Goal: Task Accomplishment & Management: Manage account settings

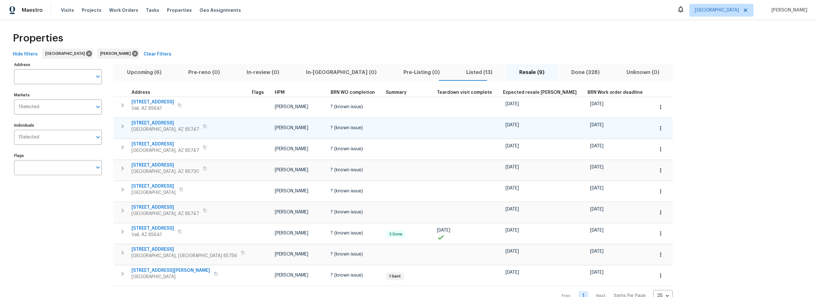
scroll to position [3, 0]
click at [165, 124] on span "[STREET_ADDRESS]" at bounding box center [166, 123] width 68 height 6
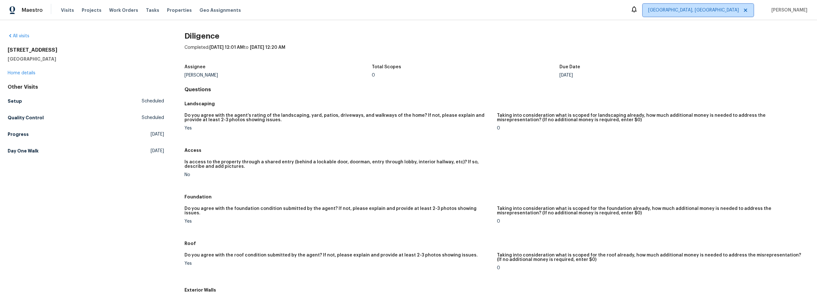
click at [732, 12] on span "Albuquerque, NM" at bounding box center [693, 10] width 91 height 6
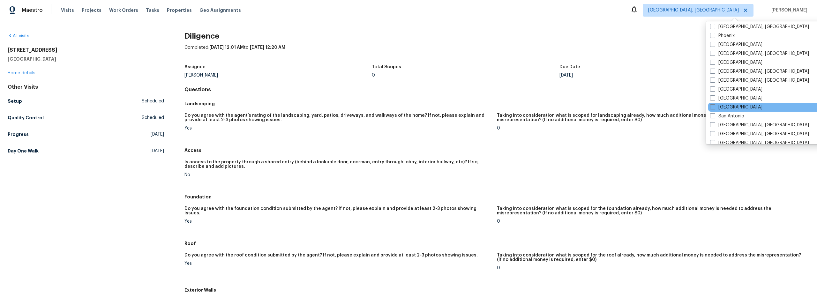
scroll to position [338, 0]
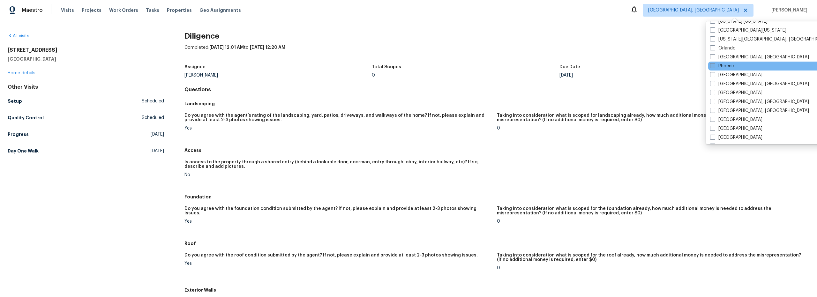
click at [720, 66] on label "Phoenix" at bounding box center [722, 66] width 25 height 6
click at [714, 66] on input "Phoenix" at bounding box center [712, 65] width 4 height 4
checkbox input "true"
click at [723, 9] on span "Albuquerque, NM + 1" at bounding box center [690, 10] width 98 height 6
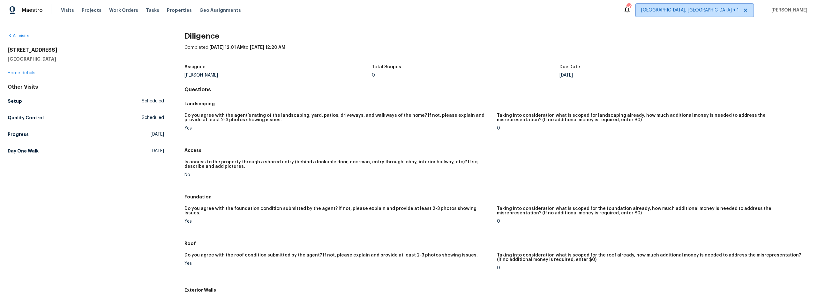
click at [720, 8] on span "Albuquerque, NM + 1" at bounding box center [690, 10] width 98 height 6
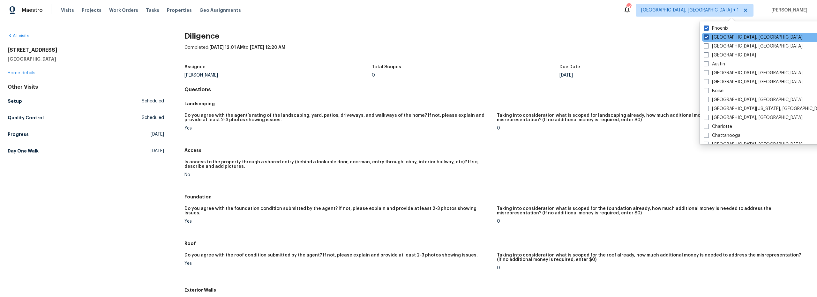
click at [719, 36] on label "[GEOGRAPHIC_DATA], [GEOGRAPHIC_DATA]" at bounding box center [753, 37] width 99 height 6
click at [708, 36] on input "[GEOGRAPHIC_DATA], [GEOGRAPHIC_DATA]" at bounding box center [706, 36] width 4 height 4
checkbox input "false"
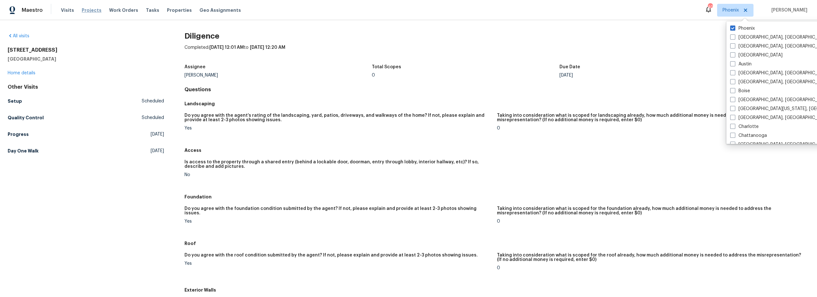
click at [90, 11] on span "Projects" at bounding box center [92, 10] width 20 height 6
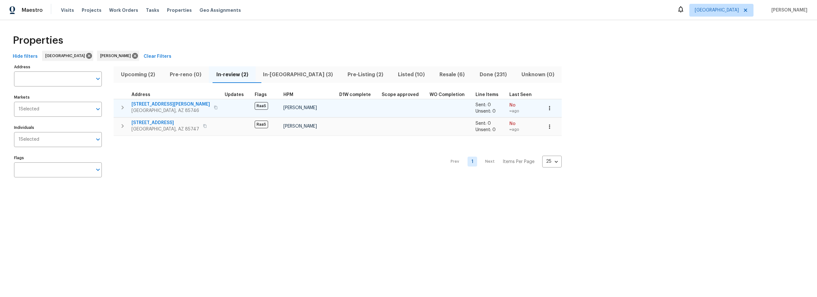
click at [154, 104] on span "3716 W Nevil Ct" at bounding box center [171, 104] width 79 height 6
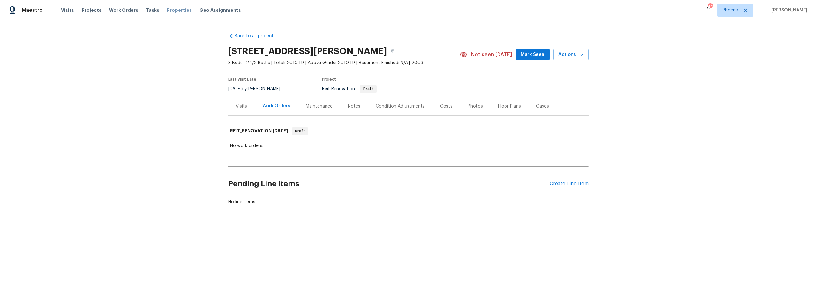
click at [176, 9] on span "Properties" at bounding box center [179, 10] width 25 height 6
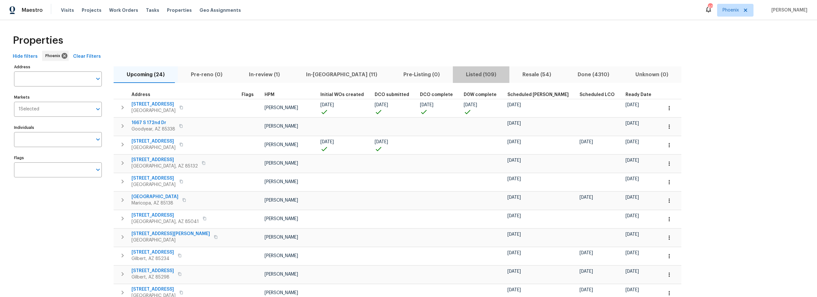
click at [457, 74] on span "Listed (109)" at bounding box center [481, 74] width 49 height 9
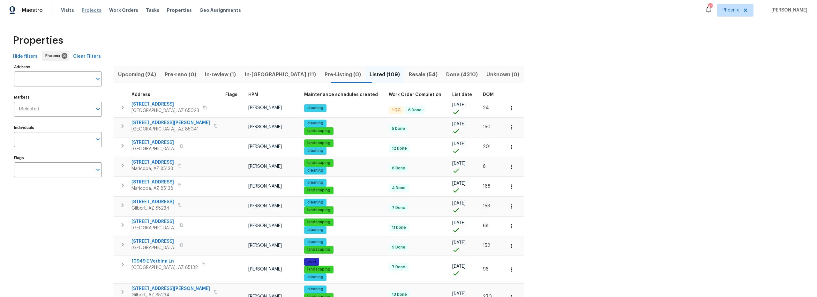
click at [91, 11] on span "Projects" at bounding box center [92, 10] width 20 height 6
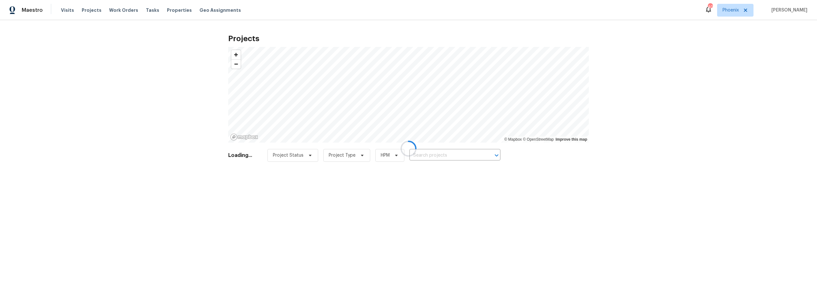
click at [439, 158] on div at bounding box center [408, 148] width 817 height 297
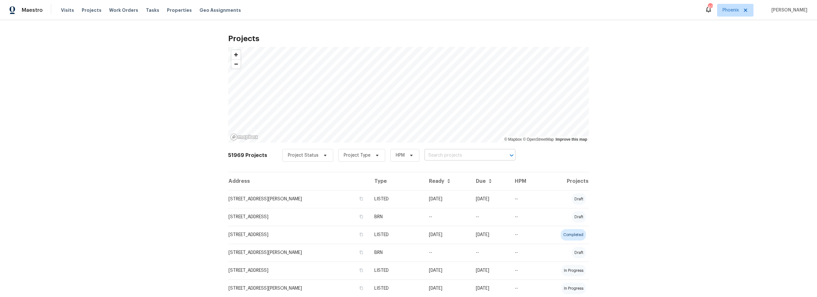
click at [429, 156] on input "text" at bounding box center [461, 156] width 73 height 10
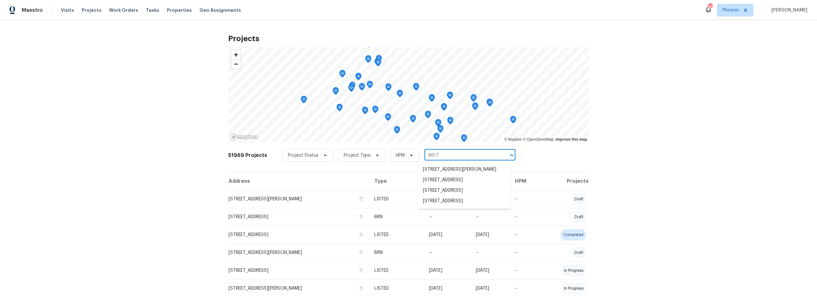
type input "6617 w"
click at [448, 196] on li "6617 W Cavedale Dr, Phoenix, AZ 85083" at bounding box center [464, 190] width 93 height 11
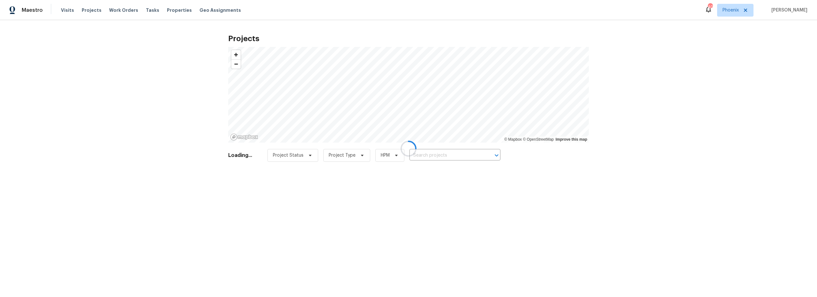
type input "6617 W Cavedale Dr, Phoenix, AZ 85083"
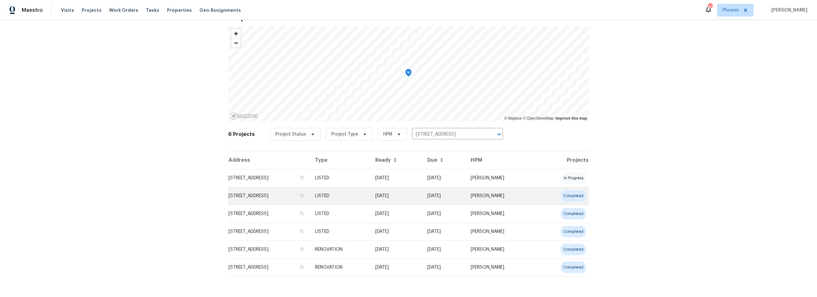
scroll to position [26, 0]
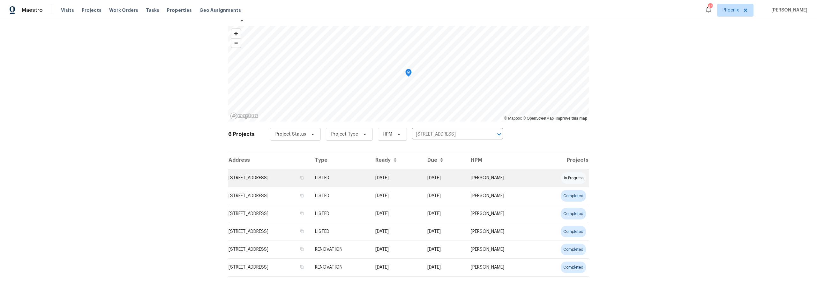
click at [280, 177] on td "6617 W Cavedale Dr, Phoenix, AZ 85083" at bounding box center [269, 178] width 82 height 18
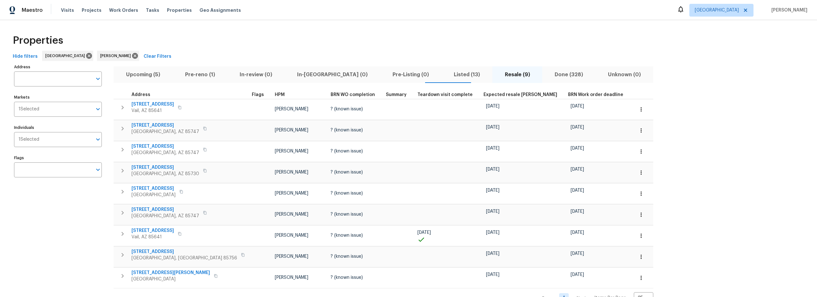
click at [137, 75] on span "Upcoming (5)" at bounding box center [142, 74] width 51 height 9
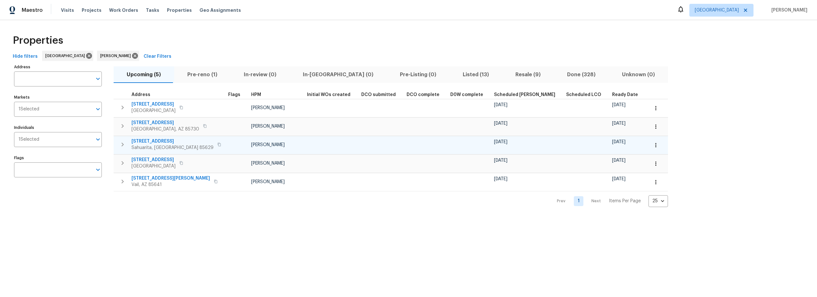
click at [653, 147] on icon "button" at bounding box center [656, 145] width 6 height 6
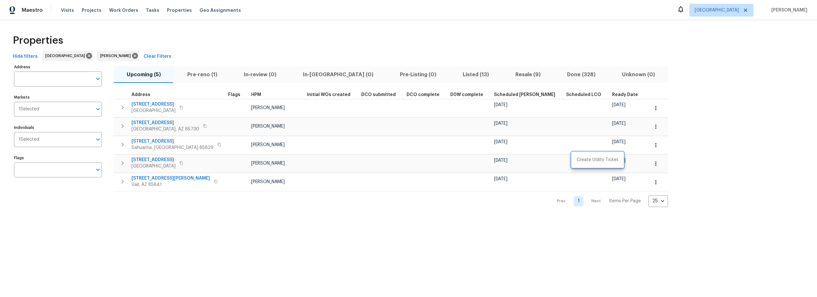
click at [596, 146] on div at bounding box center [408, 148] width 817 height 297
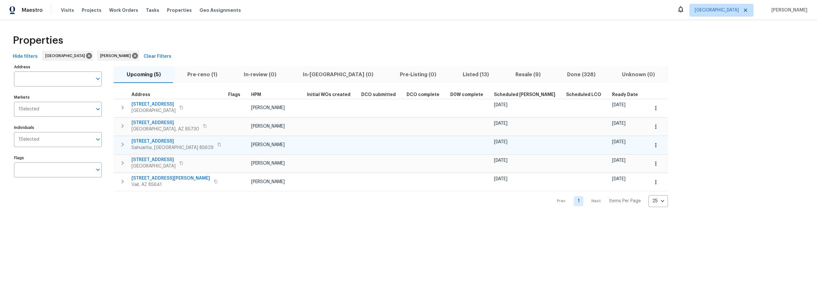
click at [655, 145] on icon "button" at bounding box center [655, 145] width 1 height 4
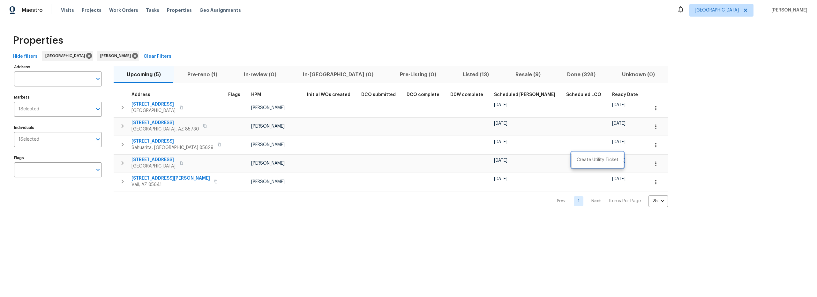
drag, startPoint x: 260, startPoint y: 208, endPoint x: 238, endPoint y: 209, distance: 22.4
click at [247, 209] on div at bounding box center [408, 148] width 817 height 297
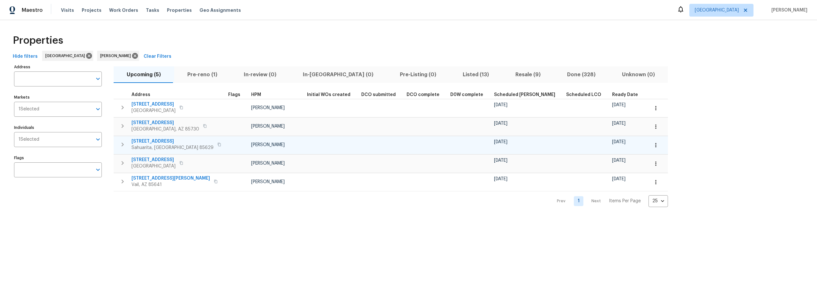
click at [123, 145] on icon "button" at bounding box center [123, 145] width 8 height 8
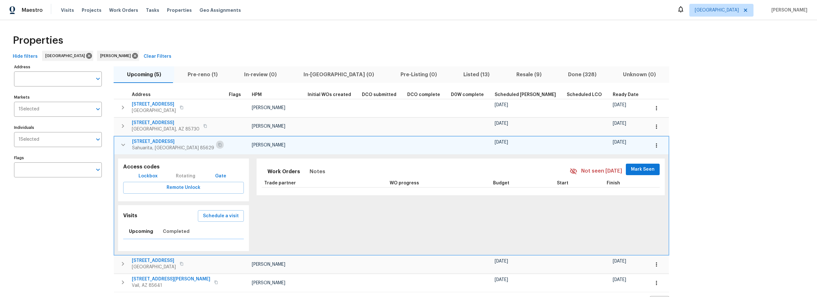
click at [218, 146] on icon "button" at bounding box center [219, 145] width 3 height 4
click at [650, 126] on button "button" at bounding box center [657, 127] width 14 height 14
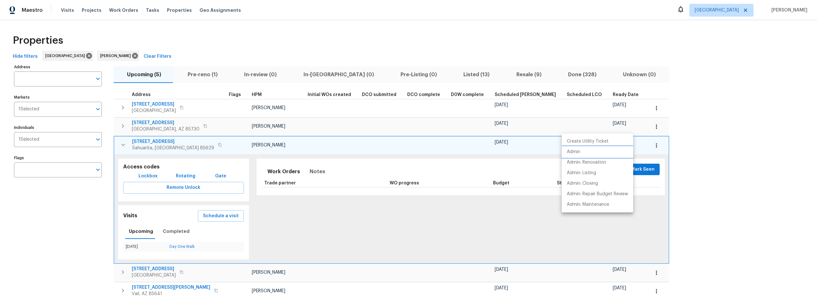
click at [580, 152] on li "Admin" at bounding box center [598, 152] width 72 height 11
click at [775, 157] on div at bounding box center [408, 148] width 817 height 297
click at [118, 146] on button "button" at bounding box center [123, 145] width 13 height 13
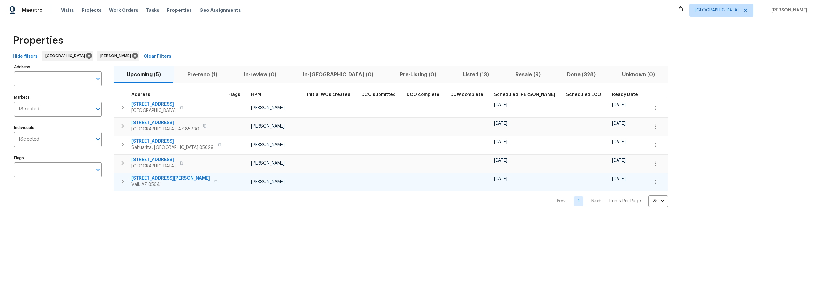
click at [655, 182] on icon "button" at bounding box center [655, 182] width 1 height 4
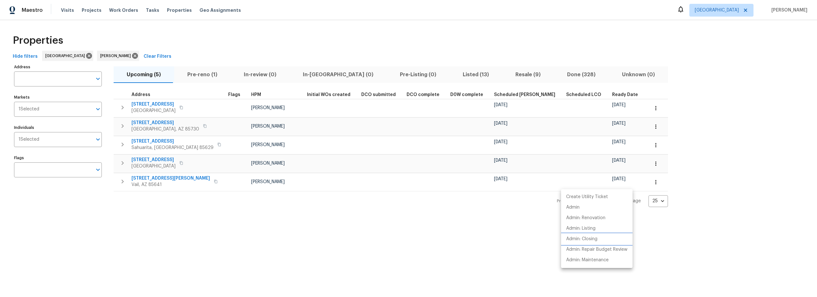
click at [588, 241] on p "Admin: Closing" at bounding box center [581, 239] width 31 height 7
click at [159, 178] on div at bounding box center [408, 148] width 817 height 297
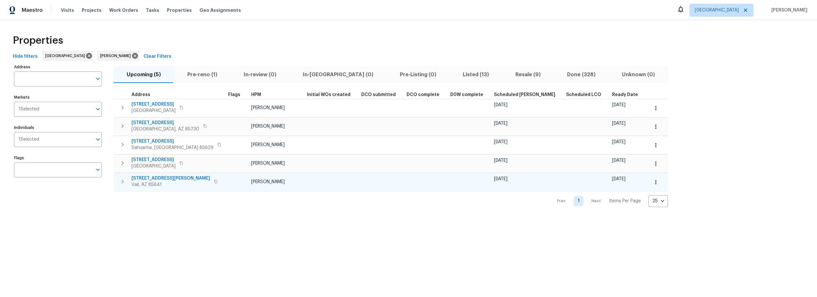
click at [158, 178] on span "12064 E Becker Dr" at bounding box center [171, 178] width 79 height 6
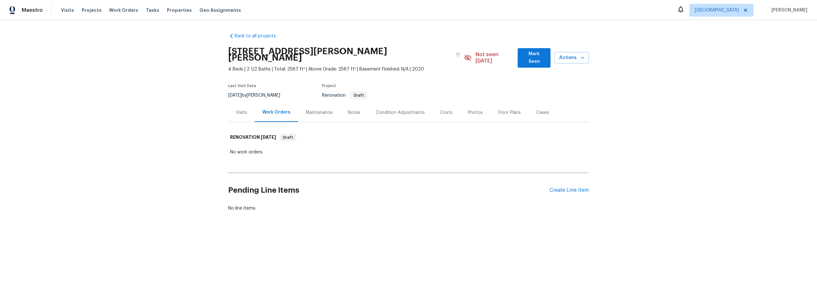
click at [241, 109] on div "Visits" at bounding box center [241, 112] width 11 height 6
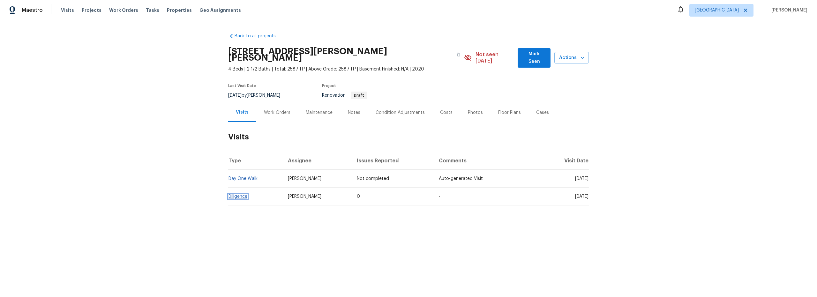
click at [238, 194] on link "Diligence" at bounding box center [238, 196] width 19 height 4
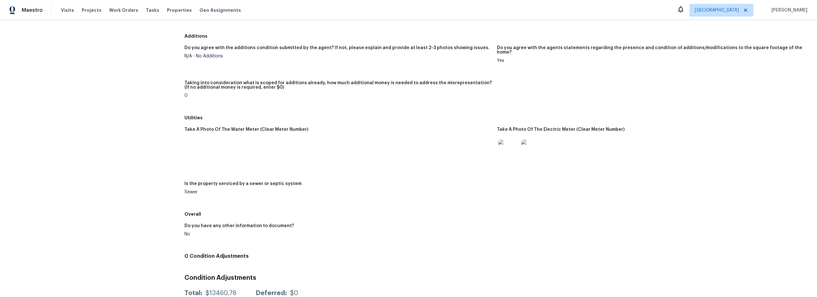
scroll to position [748, 0]
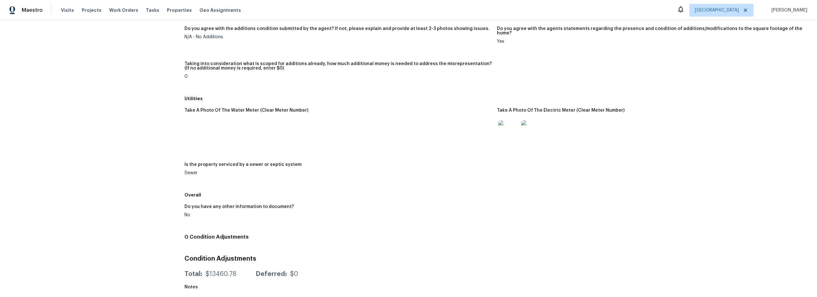
click at [509, 128] on img at bounding box center [508, 130] width 20 height 20
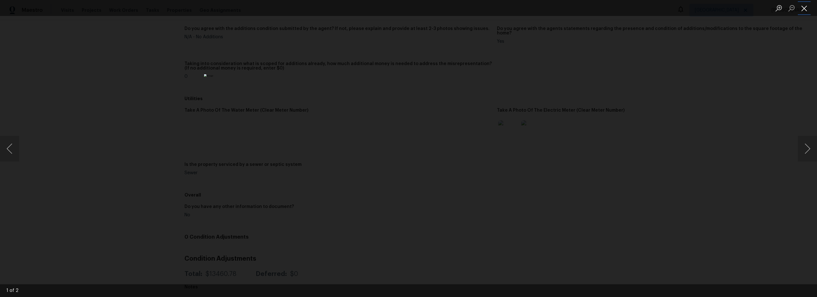
click at [803, 10] on button "Close lightbox" at bounding box center [804, 8] width 13 height 11
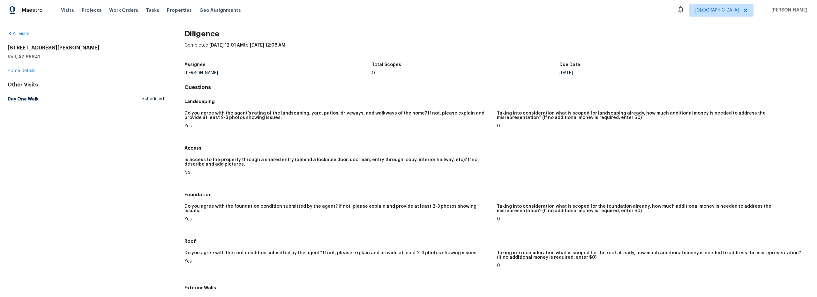
scroll to position [0, 0]
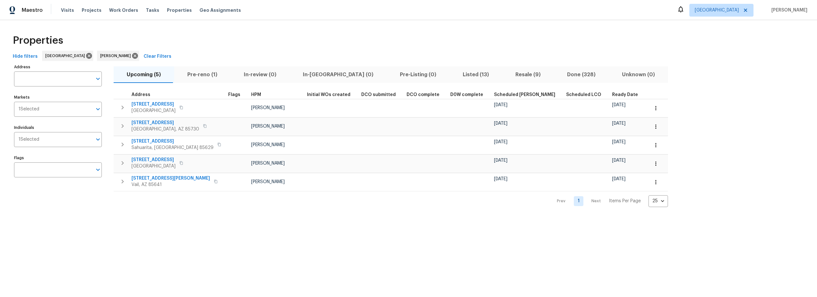
click at [453, 73] on span "Listed (13)" at bounding box center [475, 74] width 45 height 9
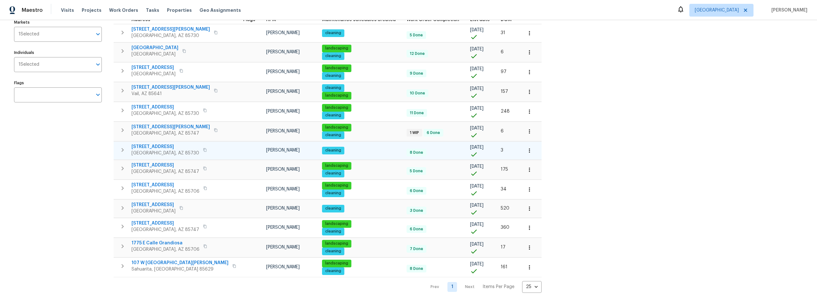
scroll to position [86, 0]
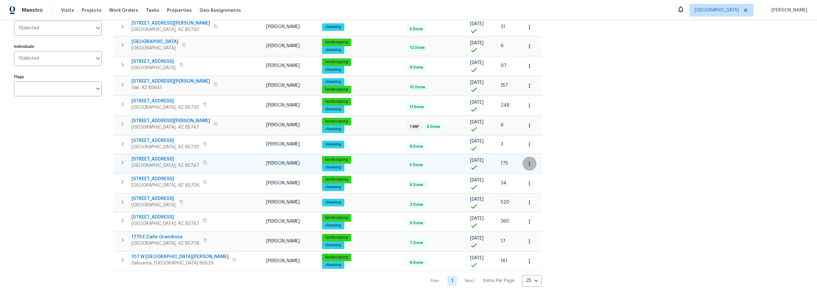
click at [526, 161] on icon "button" at bounding box center [529, 164] width 6 height 6
click at [484, 207] on p "Admin: Listing" at bounding box center [469, 205] width 29 height 7
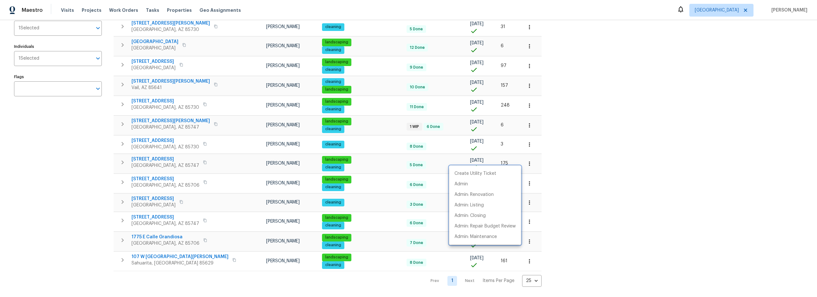
click at [80, 151] on div at bounding box center [408, 148] width 817 height 297
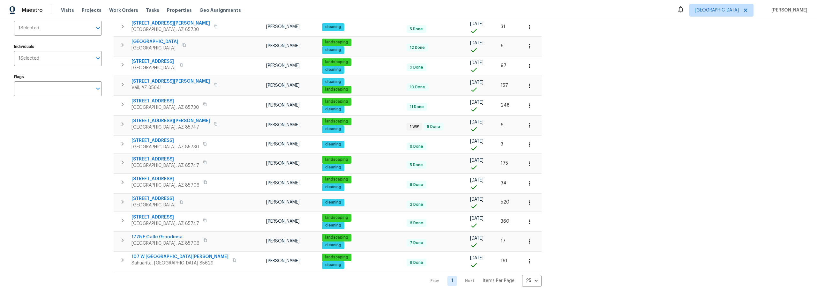
click at [86, 143] on div "Address Address Markets 1 Selected Markets Individuals 1 Selected Individuals F…" at bounding box center [62, 133] width 96 height 305
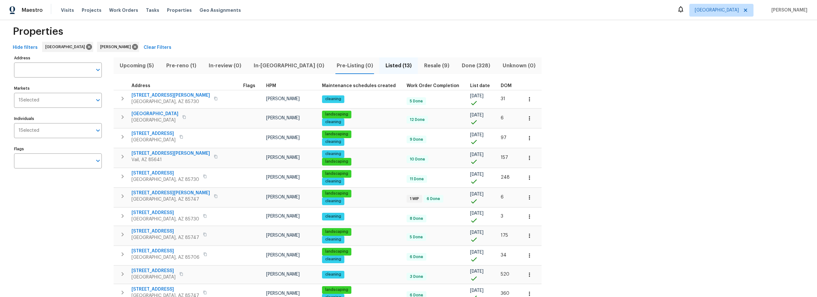
scroll to position [0, 0]
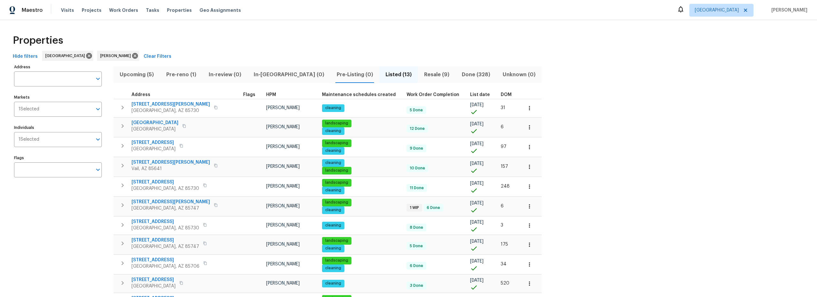
click at [146, 77] on span "Upcoming (5)" at bounding box center [136, 74] width 39 height 9
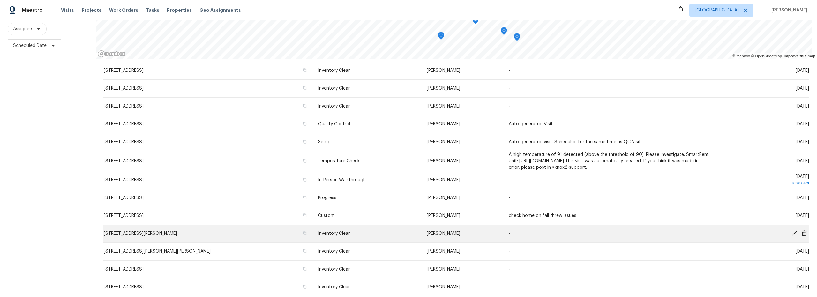
scroll to position [93, 0]
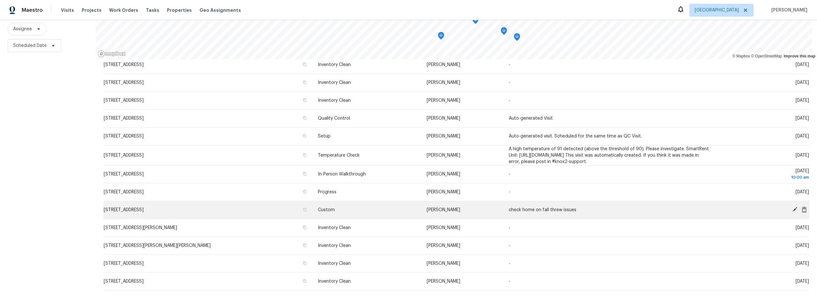
click at [138, 208] on span "[STREET_ADDRESS]" at bounding box center [124, 210] width 40 height 4
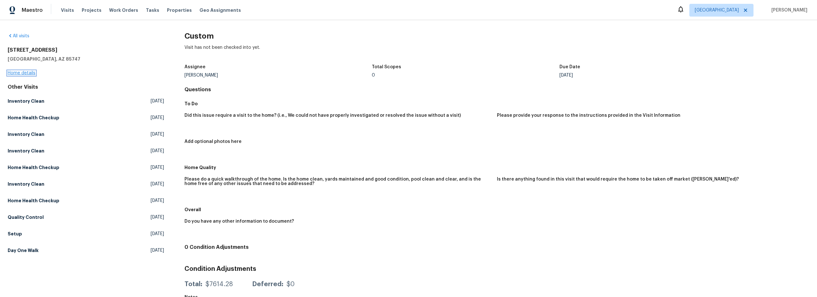
click at [28, 73] on link "Home details" at bounding box center [22, 73] width 28 height 4
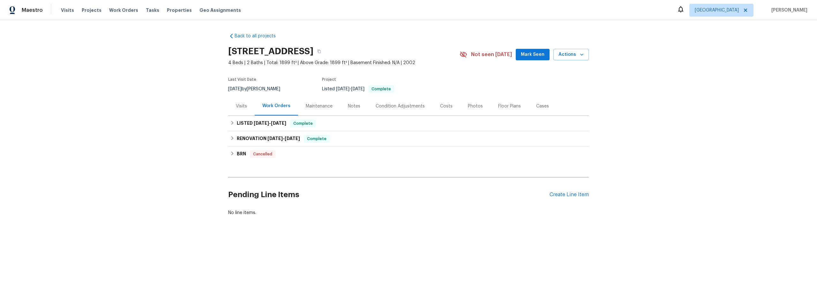
click at [442, 106] on div "Costs" at bounding box center [446, 106] width 12 height 6
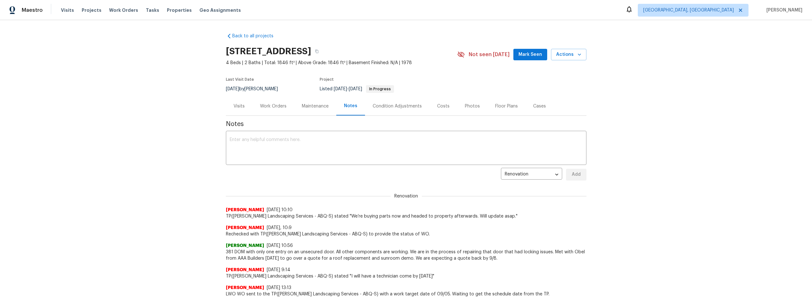
click at [438, 106] on div "Costs" at bounding box center [443, 106] width 12 height 6
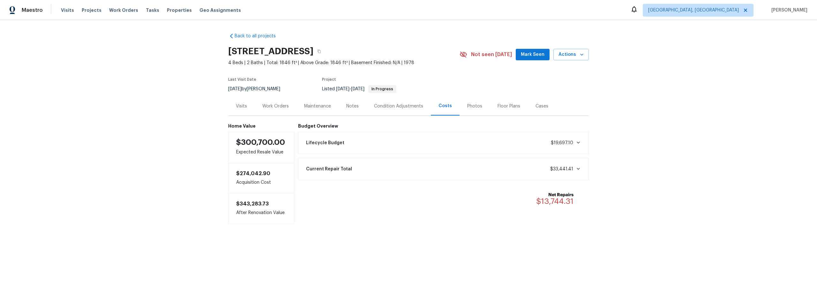
click at [467, 108] on div "Photos" at bounding box center [474, 106] width 15 height 6
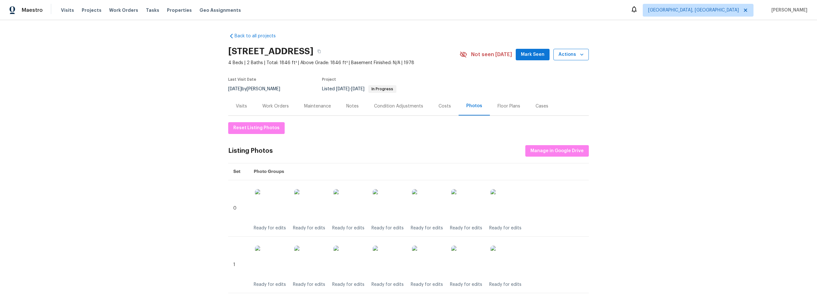
click at [584, 57] on button "Actions" at bounding box center [571, 55] width 35 height 12
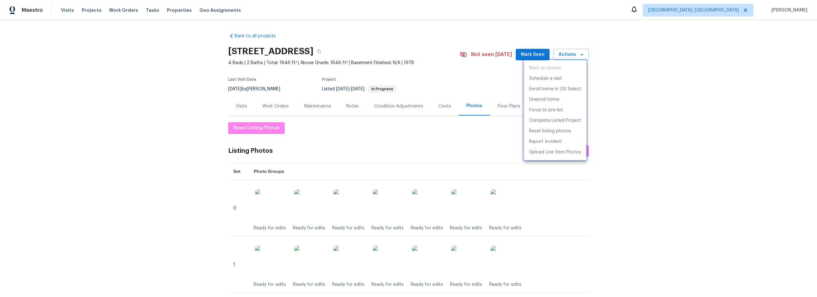
click at [427, 142] on div at bounding box center [408, 148] width 817 height 297
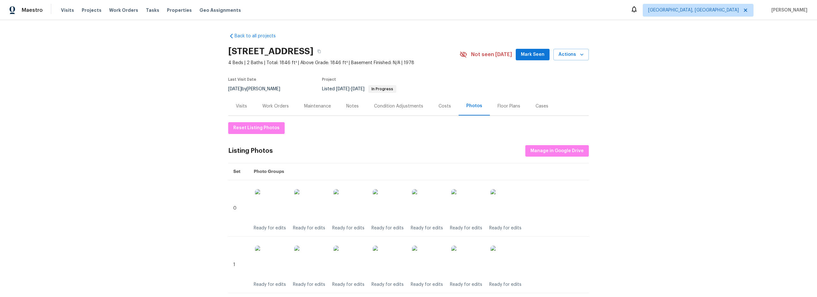
click at [351, 107] on div "Notes" at bounding box center [352, 106] width 12 height 6
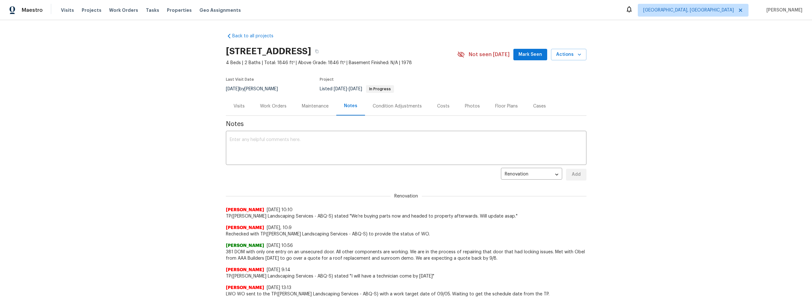
click at [271, 105] on div "Work Orders" at bounding box center [273, 106] width 26 height 6
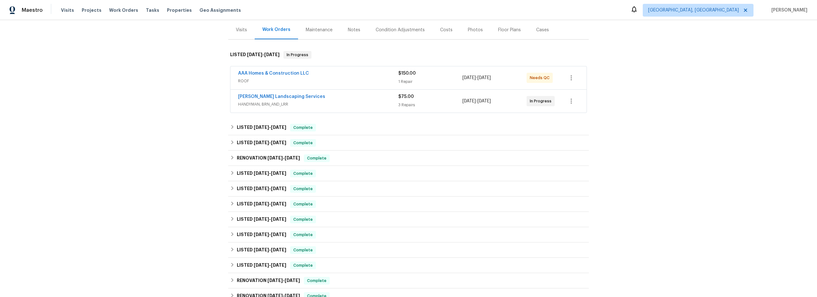
scroll to position [78, 0]
click at [232, 249] on icon at bounding box center [232, 248] width 4 height 4
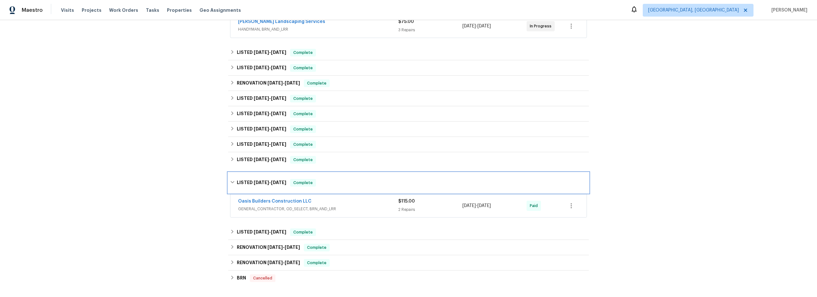
scroll to position [184, 0]
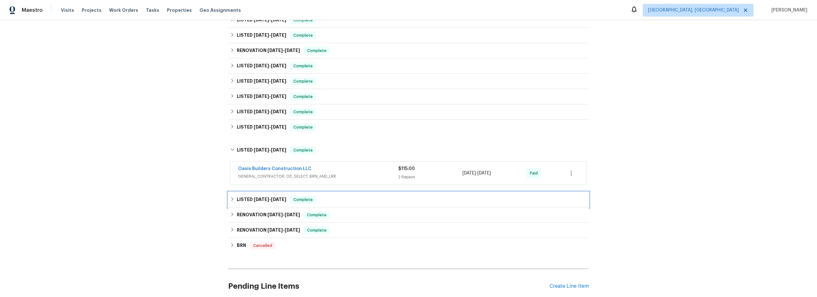
click at [230, 199] on icon at bounding box center [232, 199] width 4 height 4
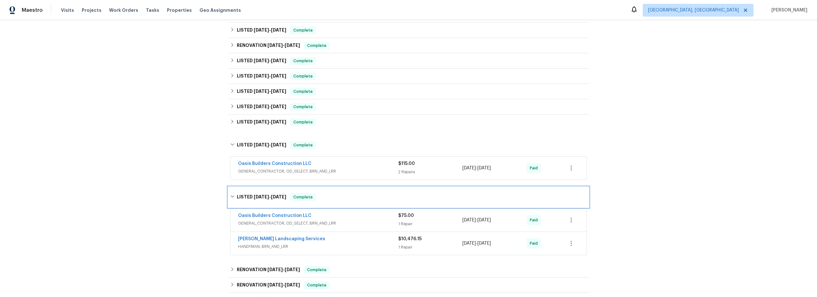
scroll to position [220, 0]
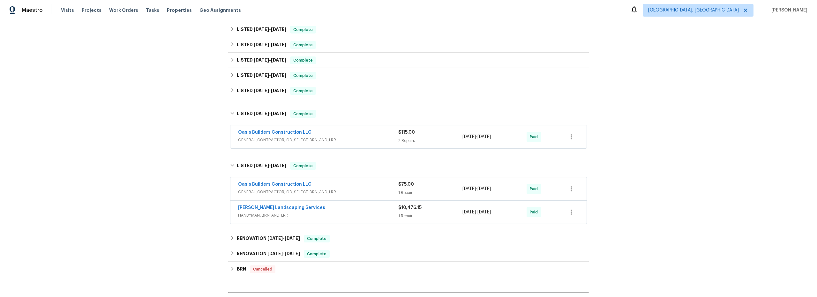
click at [362, 213] on span "HANDYMAN, BRN_AND_LRR" at bounding box center [318, 215] width 160 height 6
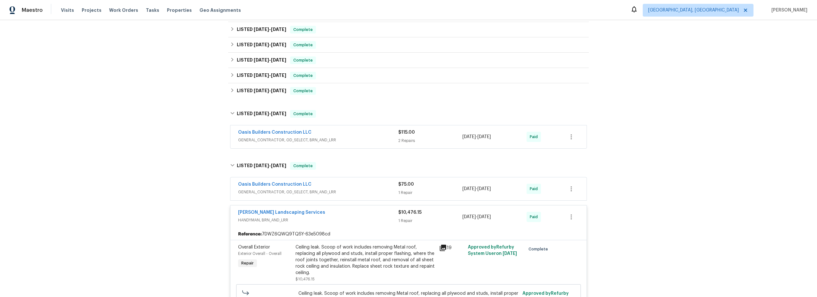
click at [442, 248] on icon at bounding box center [443, 248] width 6 height 6
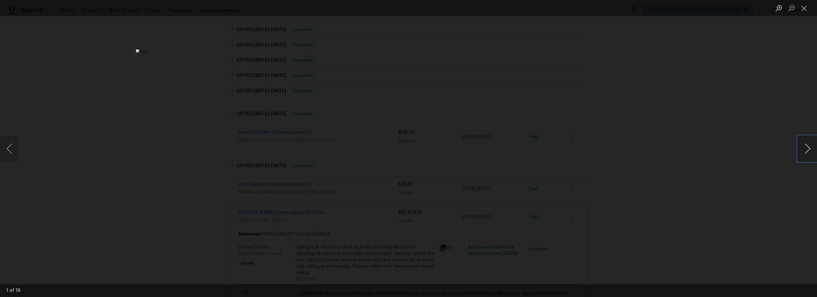
click at [808, 150] on button "Next image" at bounding box center [807, 149] width 19 height 26
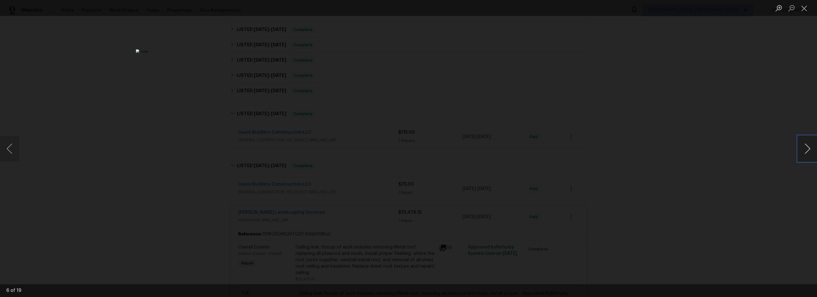
click at [808, 150] on button "Next image" at bounding box center [807, 149] width 19 height 26
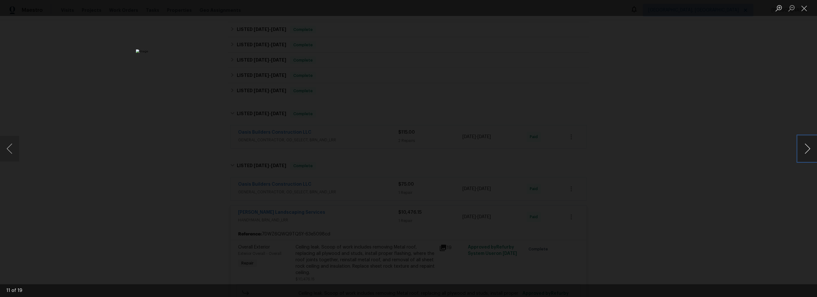
click at [808, 150] on button "Next image" at bounding box center [807, 149] width 19 height 26
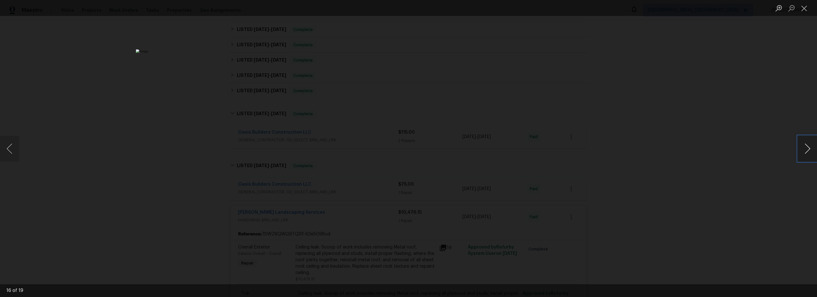
click at [808, 150] on button "Next image" at bounding box center [807, 149] width 19 height 26
click at [804, 11] on button "Close lightbox" at bounding box center [804, 8] width 13 height 11
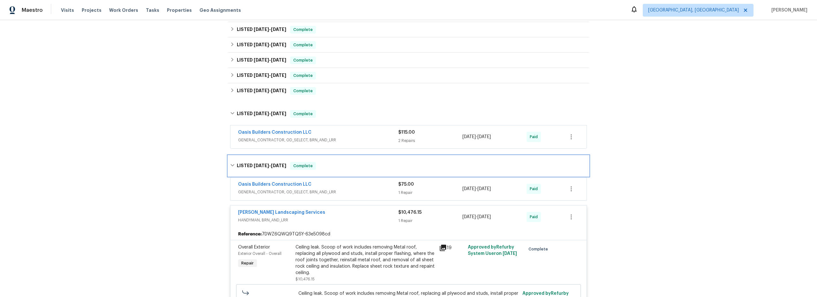
click at [230, 165] on icon at bounding box center [232, 165] width 4 height 2
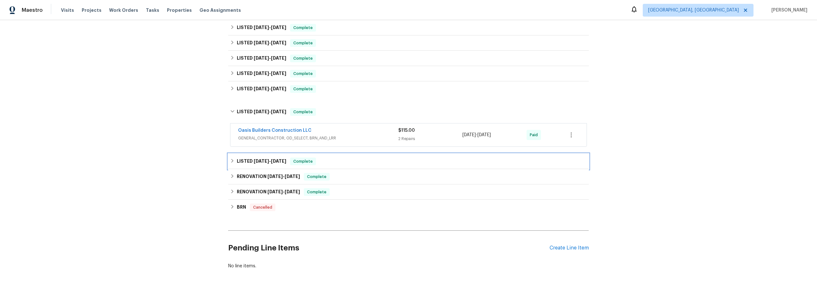
scroll to position [222, 0]
click at [231, 109] on icon at bounding box center [232, 111] width 4 height 4
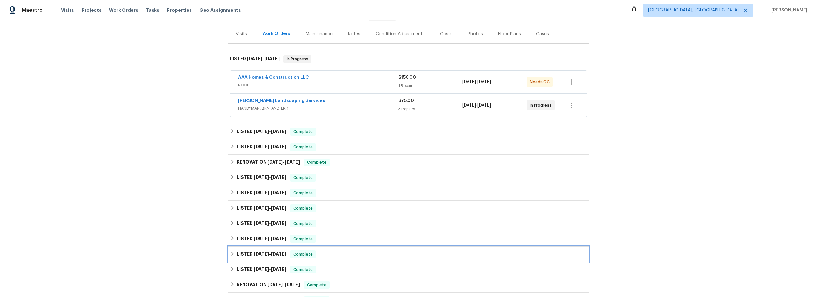
scroll to position [0, 0]
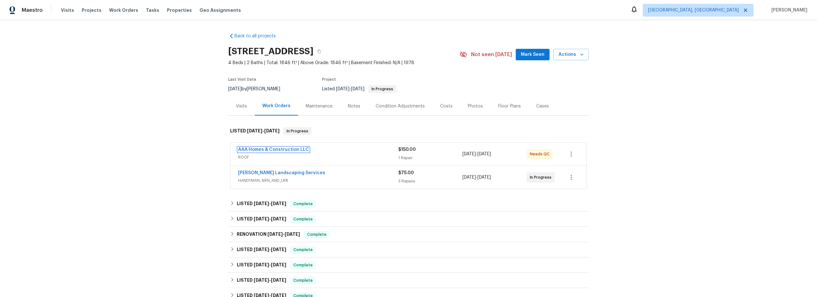
drag, startPoint x: 295, startPoint y: 149, endPoint x: 306, endPoint y: 152, distance: 11.4
click at [295, 149] on link "AAA Homes & Construction LLC" at bounding box center [273, 149] width 71 height 4
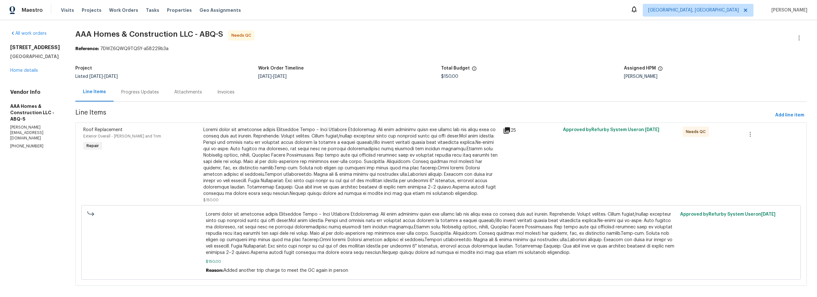
click at [504, 132] on icon at bounding box center [507, 131] width 8 height 8
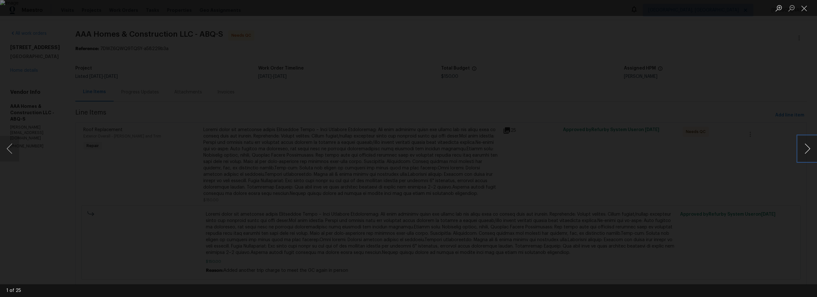
click at [810, 151] on button "Next image" at bounding box center [807, 149] width 19 height 26
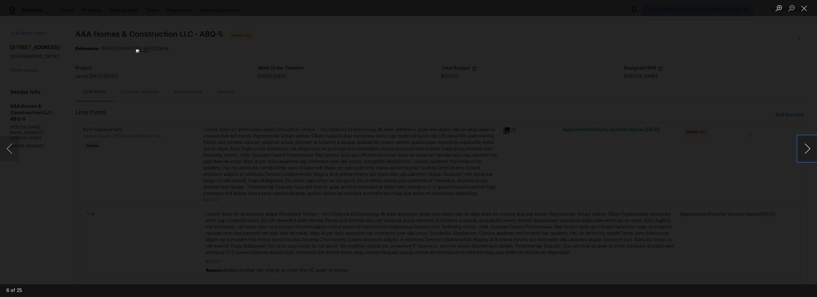
click at [810, 151] on button "Next image" at bounding box center [807, 149] width 19 height 26
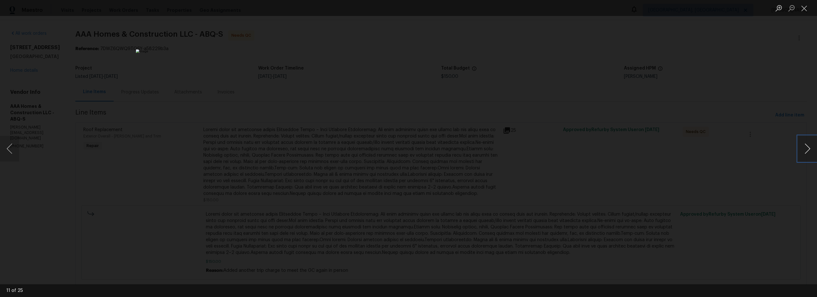
click at [810, 151] on button "Next image" at bounding box center [807, 149] width 19 height 26
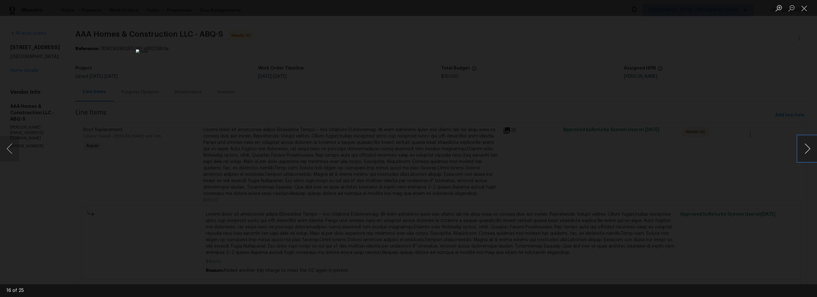
click at [810, 151] on button "Next image" at bounding box center [807, 149] width 19 height 26
drag, startPoint x: 7, startPoint y: 152, endPoint x: 26, endPoint y: 155, distance: 19.0
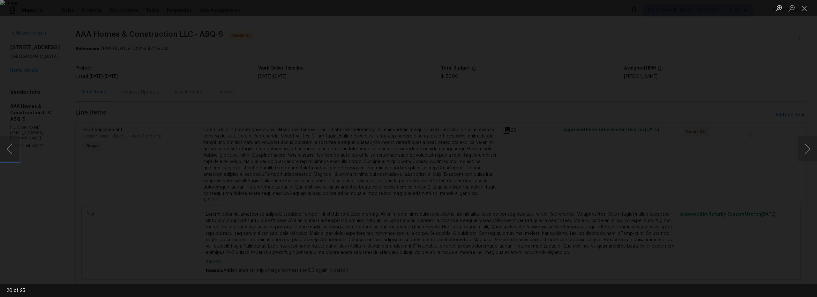
click at [8, 152] on button "Previous image" at bounding box center [9, 149] width 19 height 26
click at [808, 148] on button "Next image" at bounding box center [807, 149] width 19 height 26
click at [812, 147] on button "Next image" at bounding box center [807, 149] width 19 height 26
click at [811, 147] on button "Next image" at bounding box center [807, 149] width 19 height 26
click at [808, 151] on button "Next image" at bounding box center [807, 149] width 19 height 26
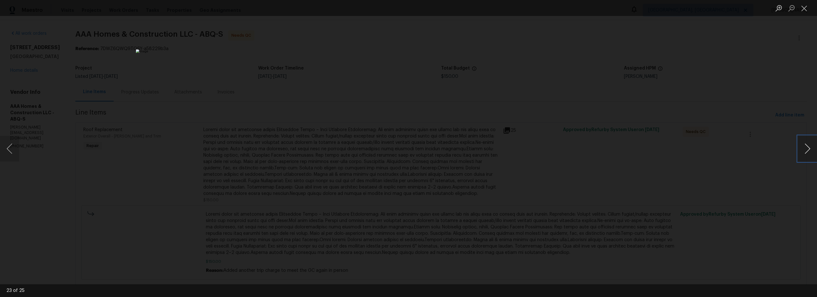
click at [808, 151] on button "Next image" at bounding box center [807, 149] width 19 height 26
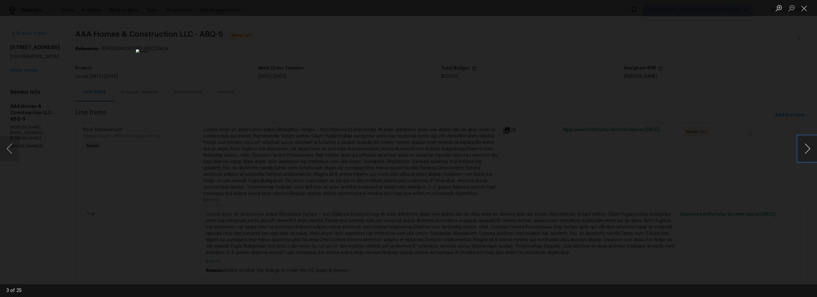
click at [808, 151] on button "Next image" at bounding box center [807, 149] width 19 height 26
click at [806, 147] on button "Next image" at bounding box center [807, 149] width 19 height 26
click at [13, 148] on button "Previous image" at bounding box center [9, 149] width 19 height 26
click at [808, 150] on button "Next image" at bounding box center [807, 149] width 19 height 26
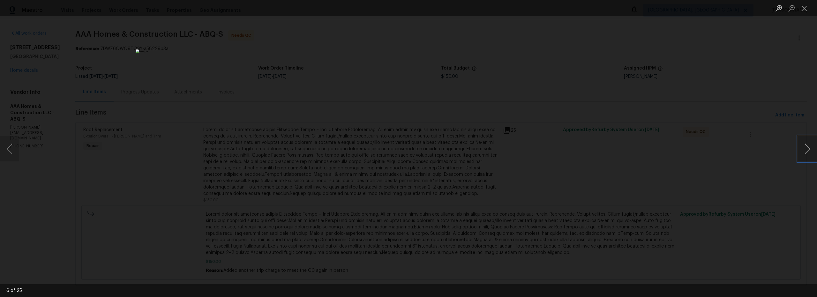
click at [807, 147] on button "Next image" at bounding box center [807, 149] width 19 height 26
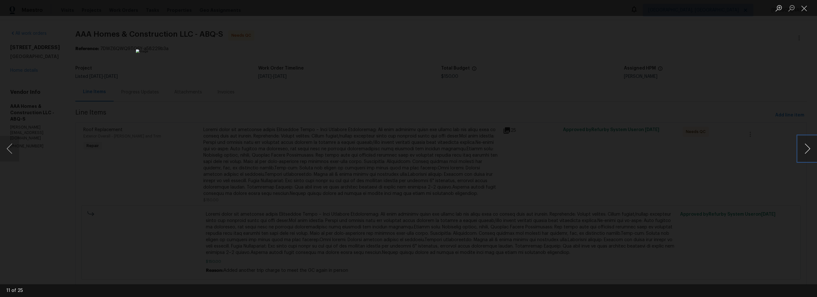
click at [807, 147] on button "Next image" at bounding box center [807, 149] width 19 height 26
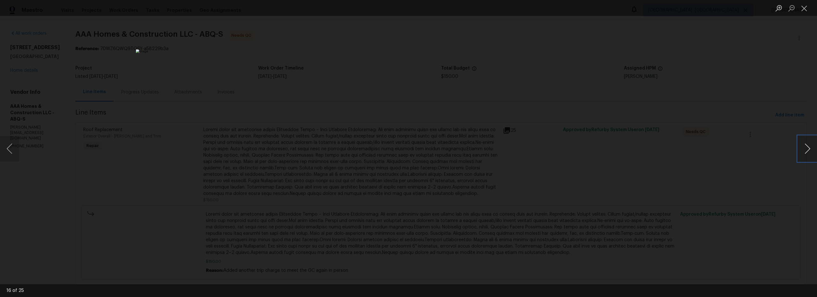
click at [807, 147] on button "Next image" at bounding box center [807, 149] width 19 height 26
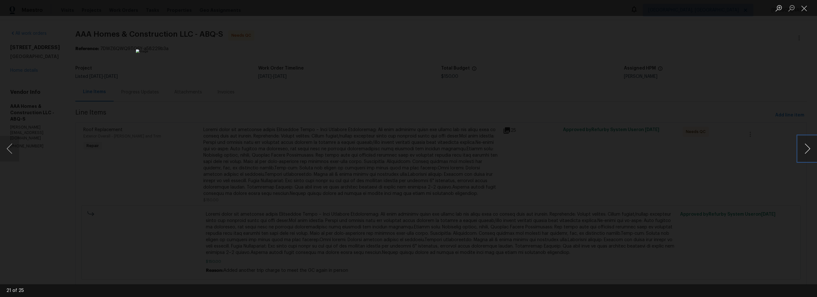
click at [807, 147] on button "Next image" at bounding box center [807, 149] width 19 height 26
click at [806, 147] on button "Next image" at bounding box center [807, 149] width 19 height 26
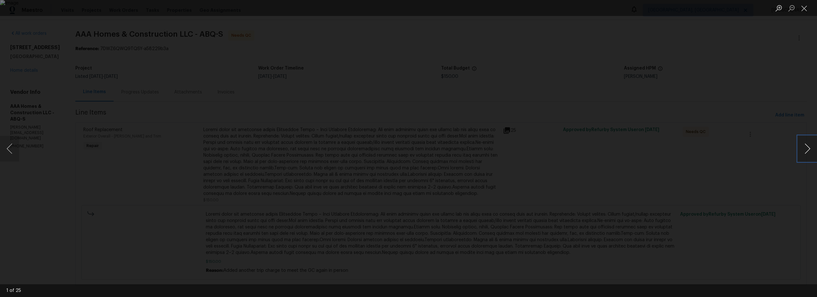
click at [806, 149] on button "Next image" at bounding box center [807, 149] width 19 height 26
click at [804, 11] on button "Close lightbox" at bounding box center [804, 8] width 13 height 11
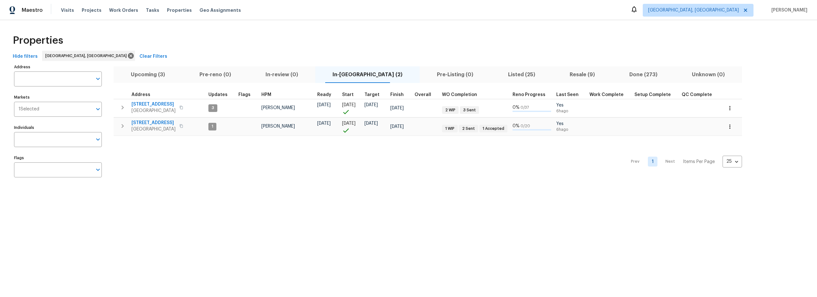
click at [495, 77] on span "Listed (25)" at bounding box center [522, 74] width 54 height 9
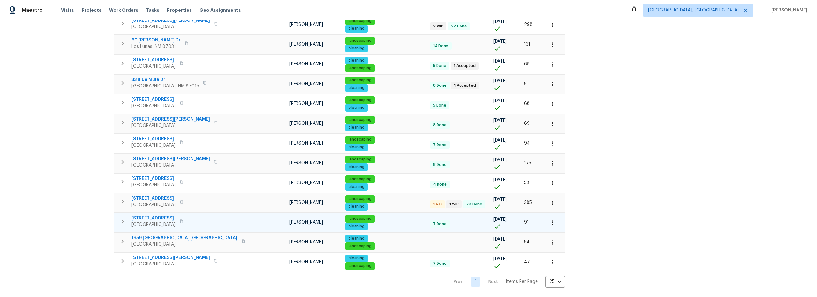
scroll to position [315, 0]
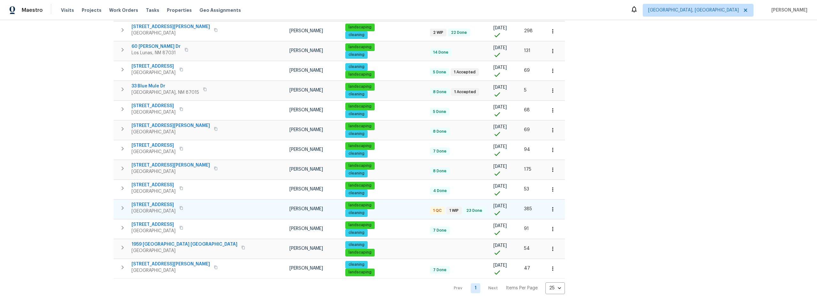
click at [550, 212] on icon "button" at bounding box center [553, 209] width 6 height 6
click at [483, 253] on p "Admin: Listing" at bounding box center [475, 252] width 29 height 7
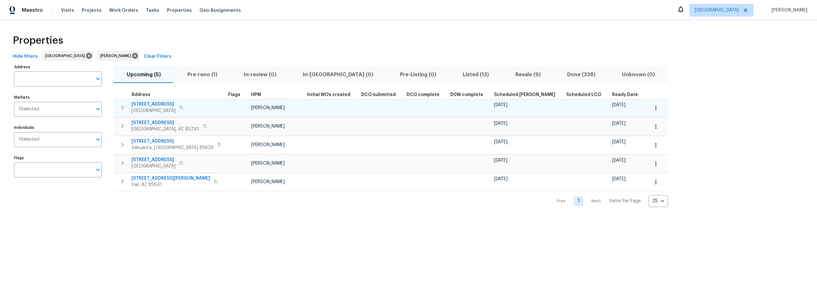
click at [162, 104] on span "[STREET_ADDRESS]" at bounding box center [154, 104] width 44 height 6
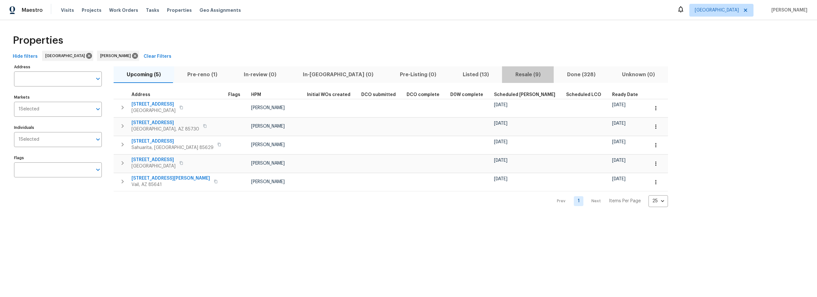
click at [506, 75] on span "Resale (9)" at bounding box center [528, 74] width 44 height 9
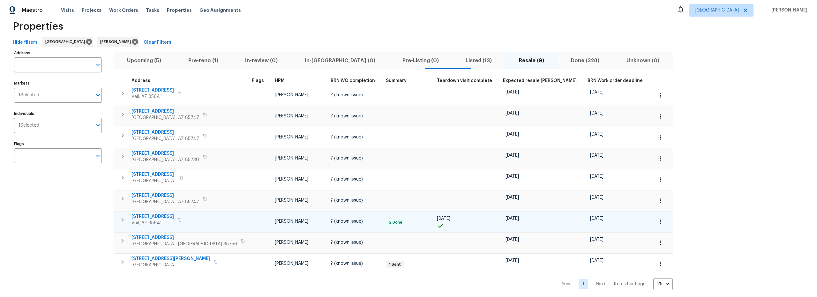
scroll to position [13, 0]
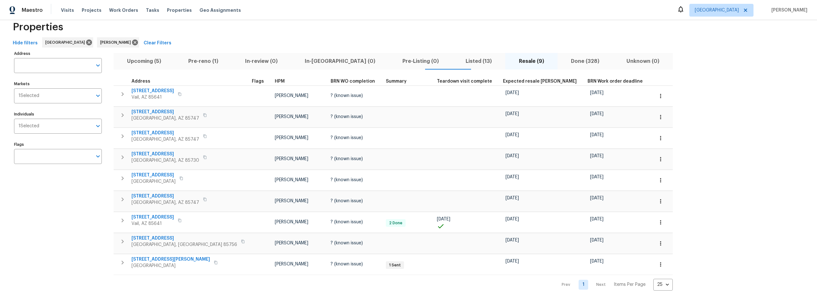
click at [395, 44] on div "Hide filters Tucson Steven Long Clear Filters" at bounding box center [408, 43] width 797 height 12
click at [414, 45] on div "Hide filters Tucson Steven Long Clear Filters" at bounding box center [408, 43] width 797 height 12
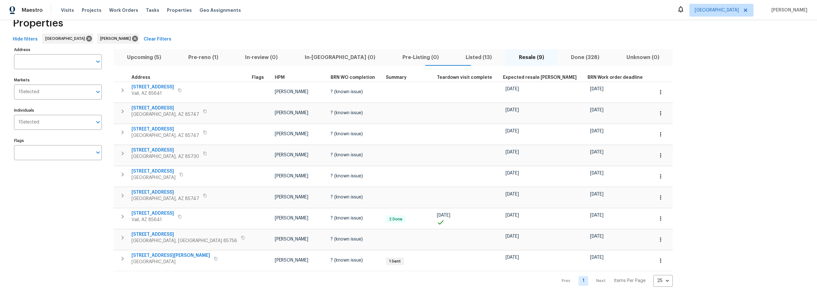
scroll to position [22, 0]
click at [146, 53] on span "Upcoming (5)" at bounding box center [144, 57] width 54 height 9
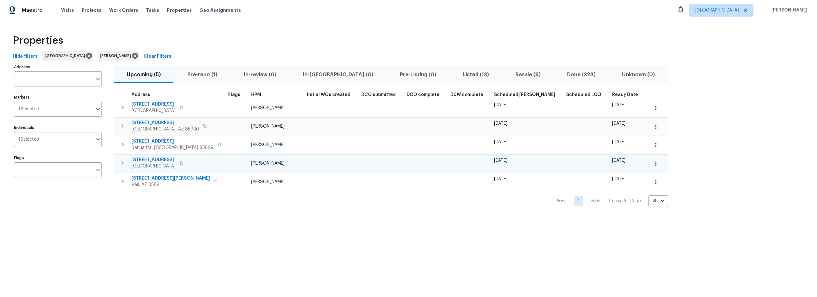
click at [653, 165] on icon "button" at bounding box center [656, 164] width 6 height 6
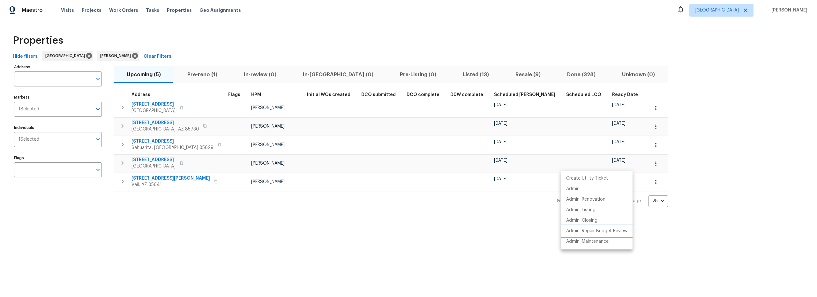
click at [591, 230] on p "Admin: Repair Budget Review" at bounding box center [596, 231] width 61 height 7
click at [604, 128] on div at bounding box center [408, 148] width 817 height 297
click at [653, 127] on icon "button" at bounding box center [656, 127] width 6 height 6
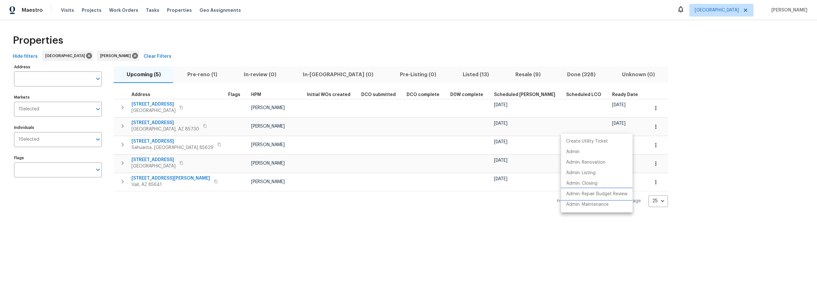
click at [583, 192] on p "Admin: Repair Budget Review" at bounding box center [596, 194] width 61 height 7
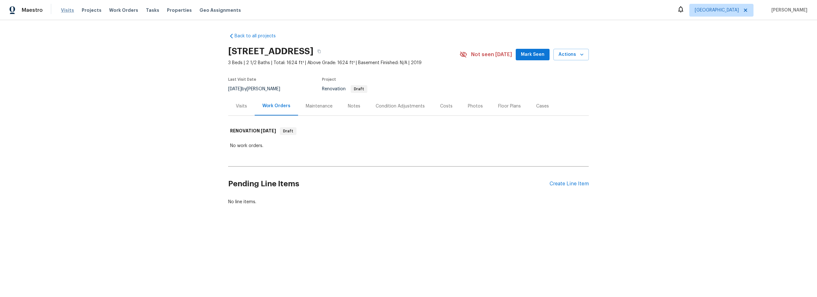
click at [63, 10] on span "Visits" at bounding box center [67, 10] width 13 height 6
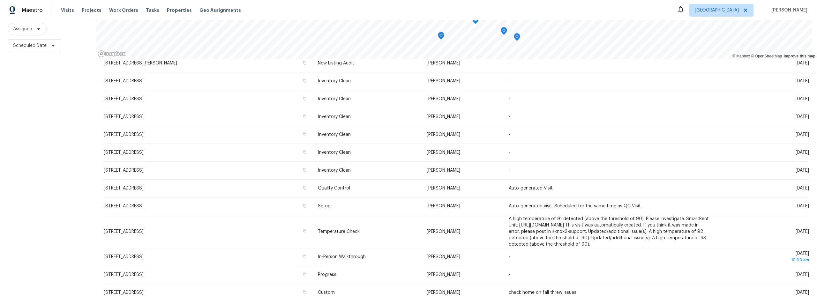
scroll to position [170, 0]
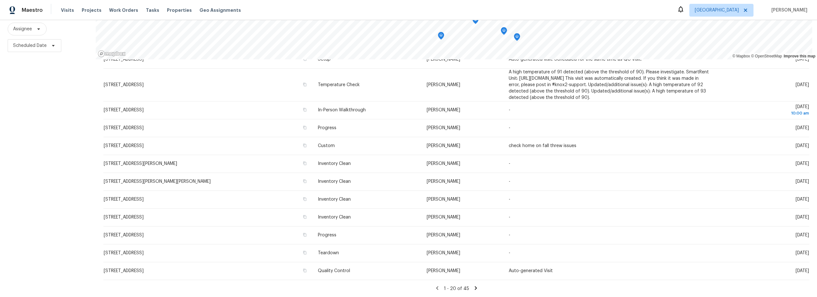
click at [475, 286] on icon at bounding box center [476, 288] width 2 height 4
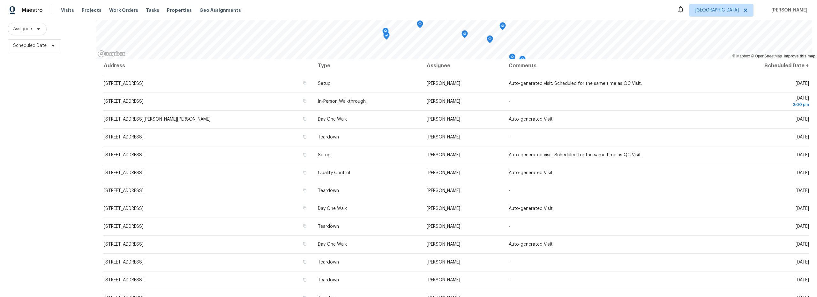
scroll to position [0, 0]
